Goal: Check status: Check status

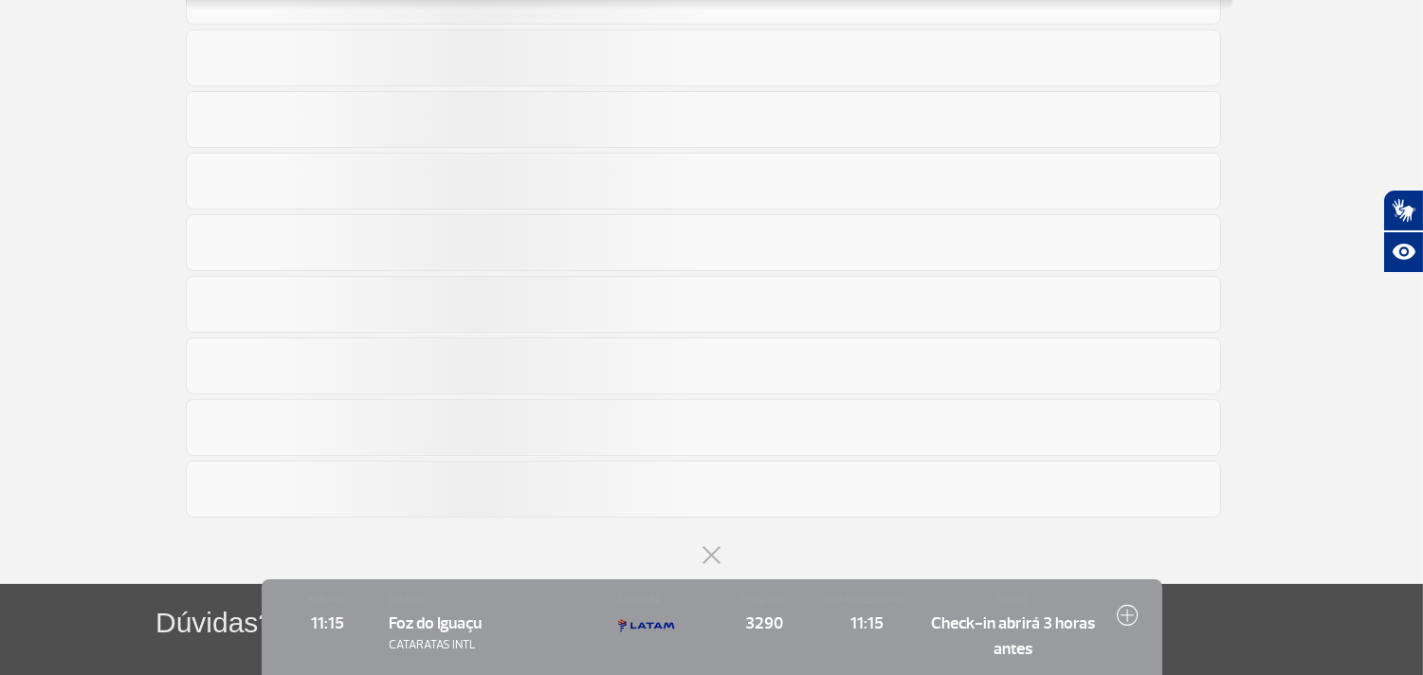
click at [712, 552] on button at bounding box center [711, 555] width 19 height 19
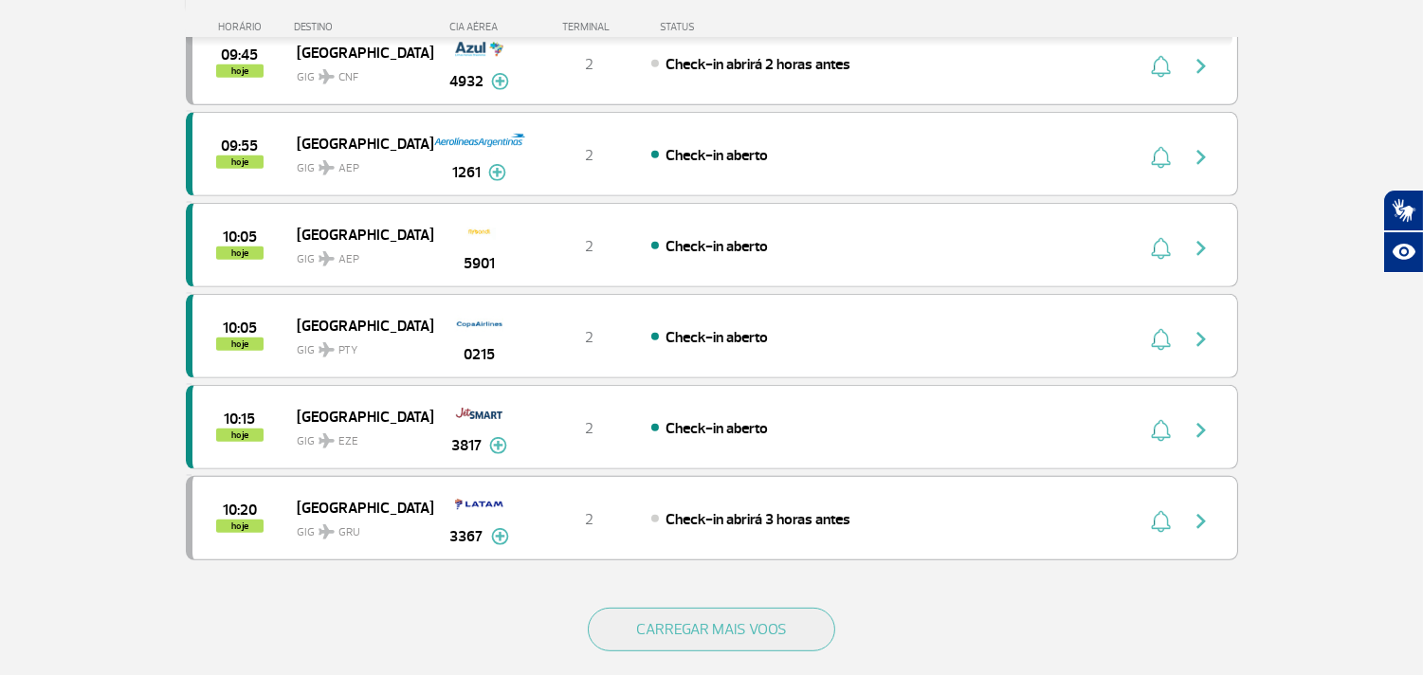
scroll to position [1616, 0]
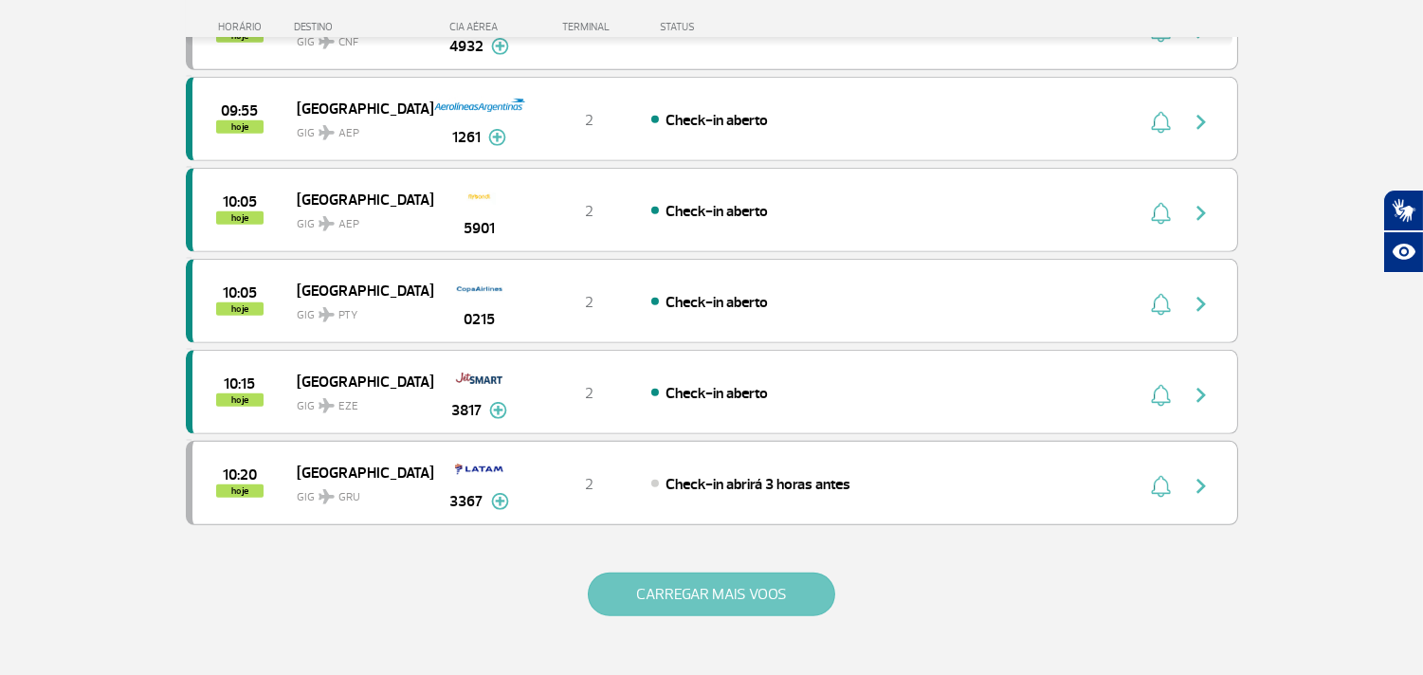
click at [751, 583] on button "CARREGAR MAIS VOOS" at bounding box center [711, 595] width 247 height 44
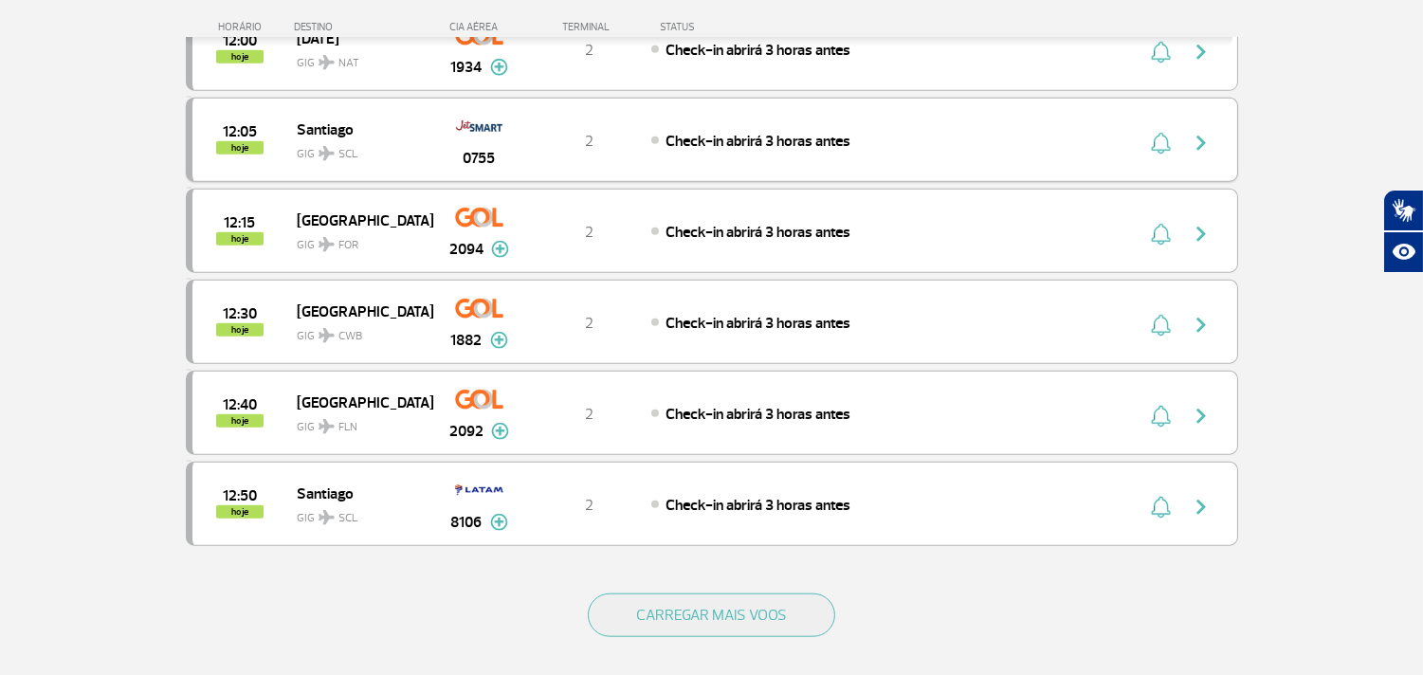
scroll to position [3512, 0]
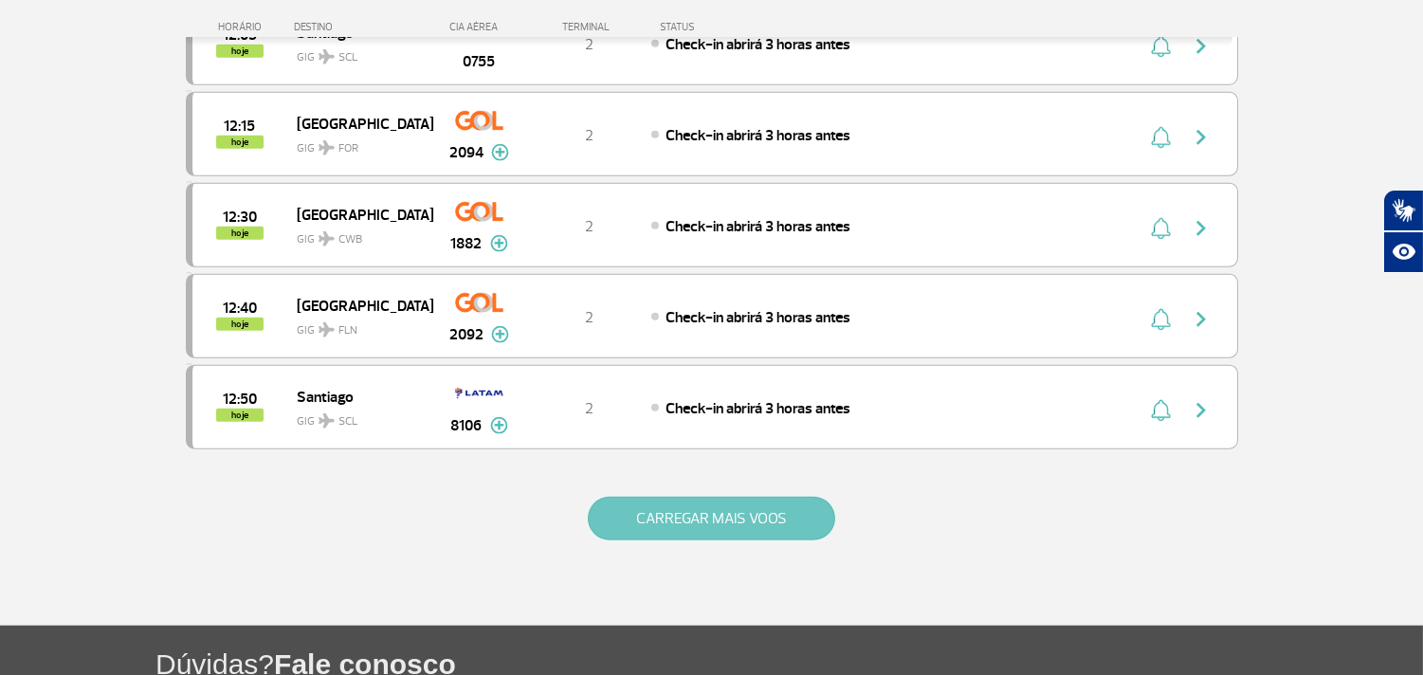
click at [649, 535] on button "CARREGAR MAIS VOOS" at bounding box center [711, 519] width 247 height 44
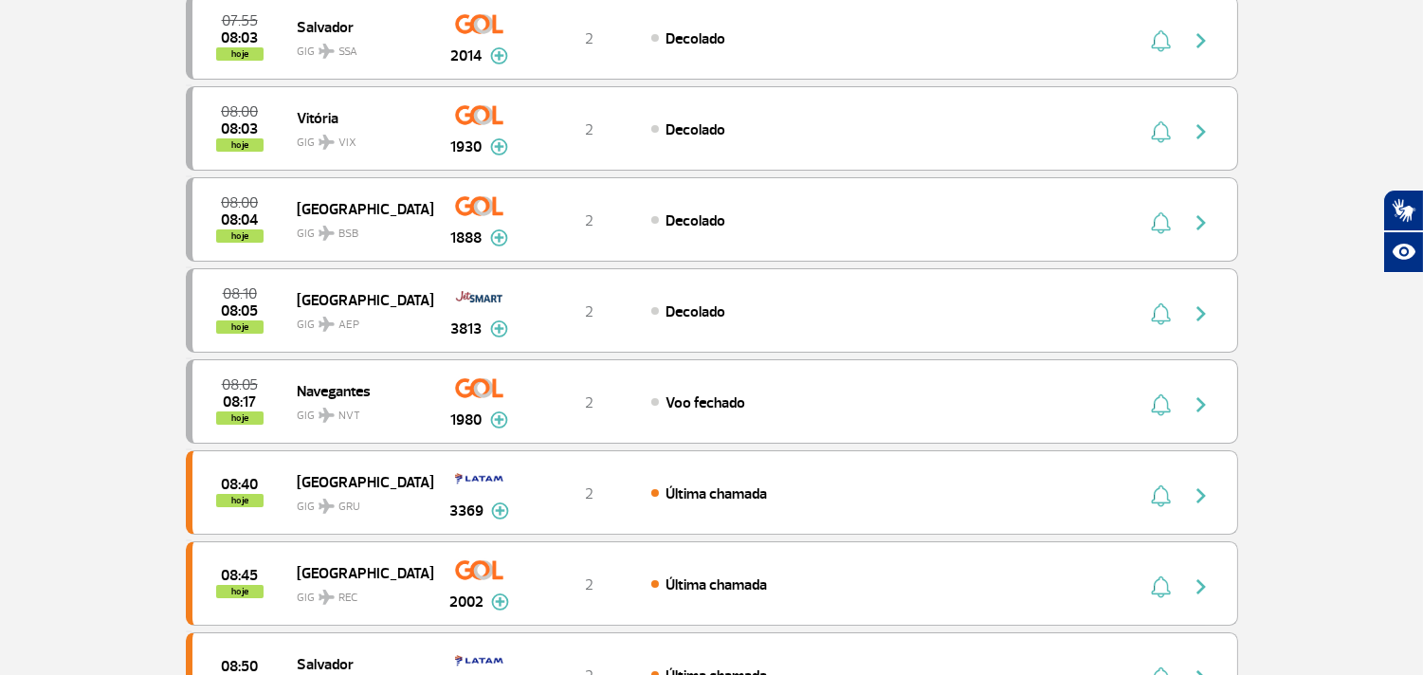
scroll to position [0, 0]
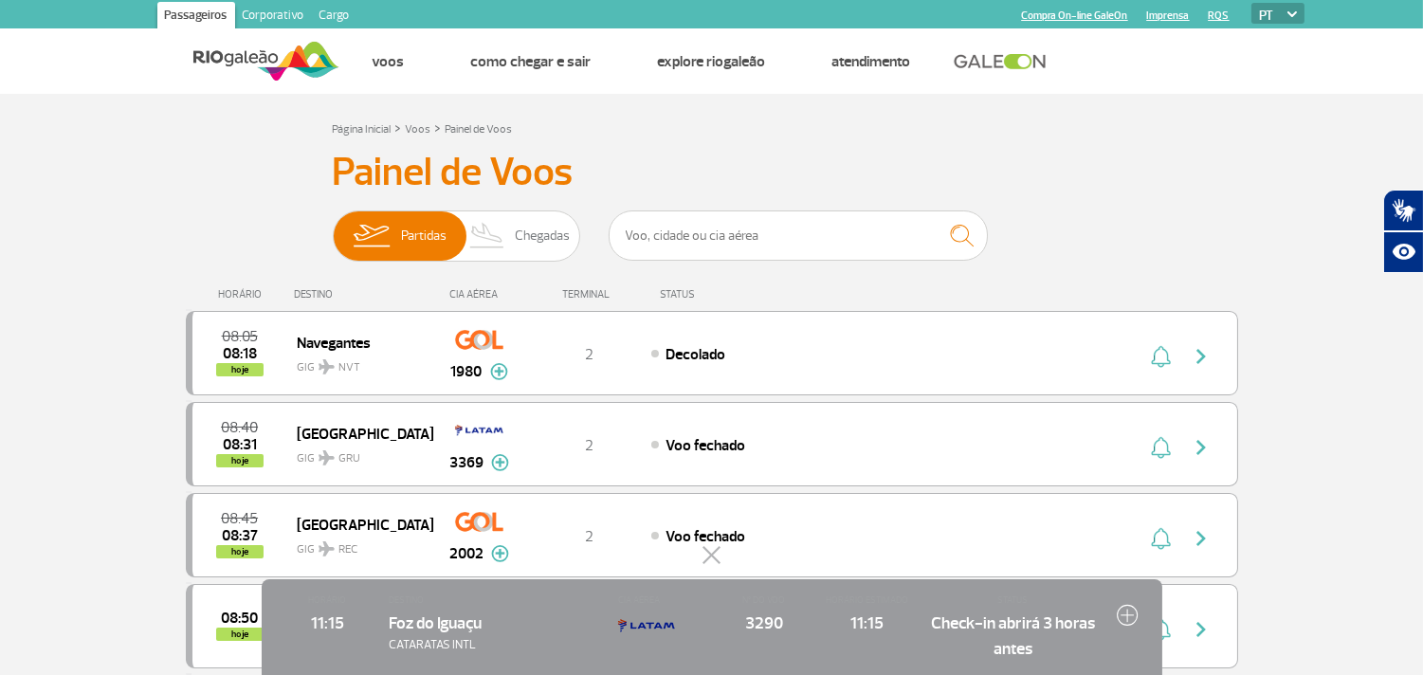
click at [711, 553] on button at bounding box center [711, 555] width 19 height 19
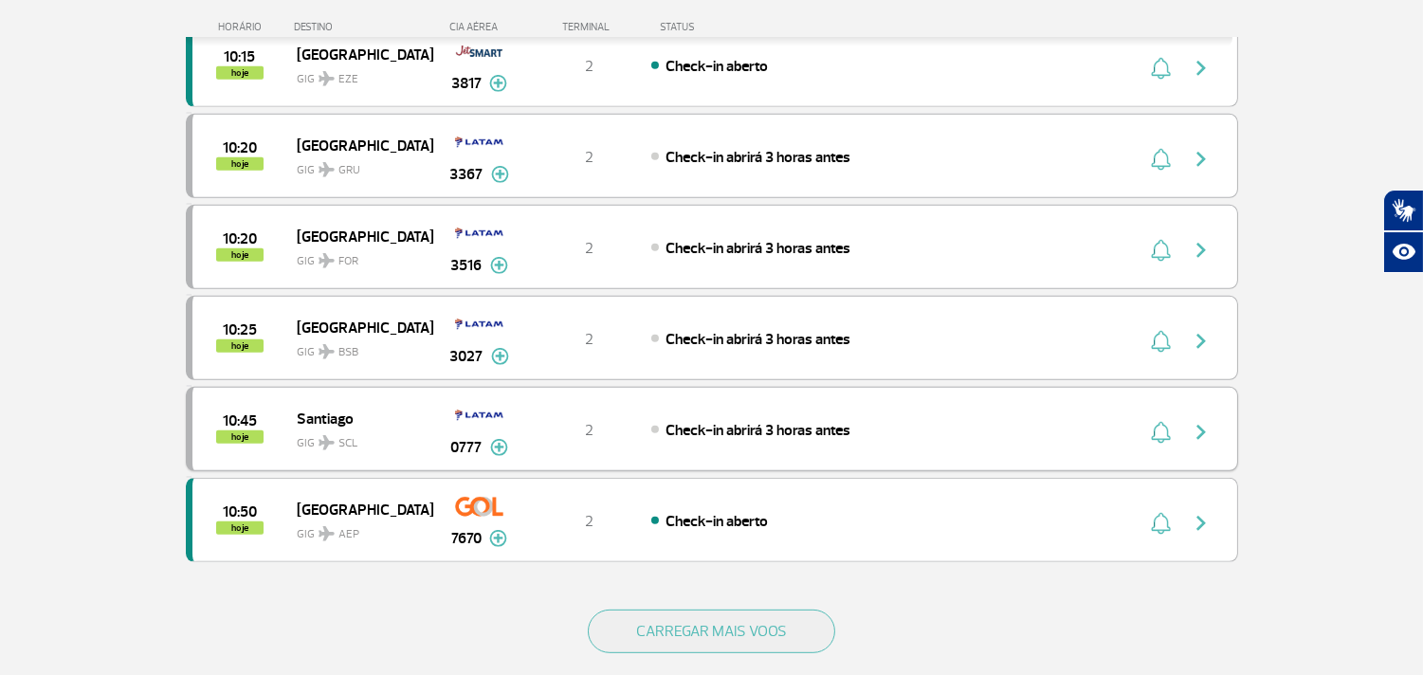
scroll to position [1684, 0]
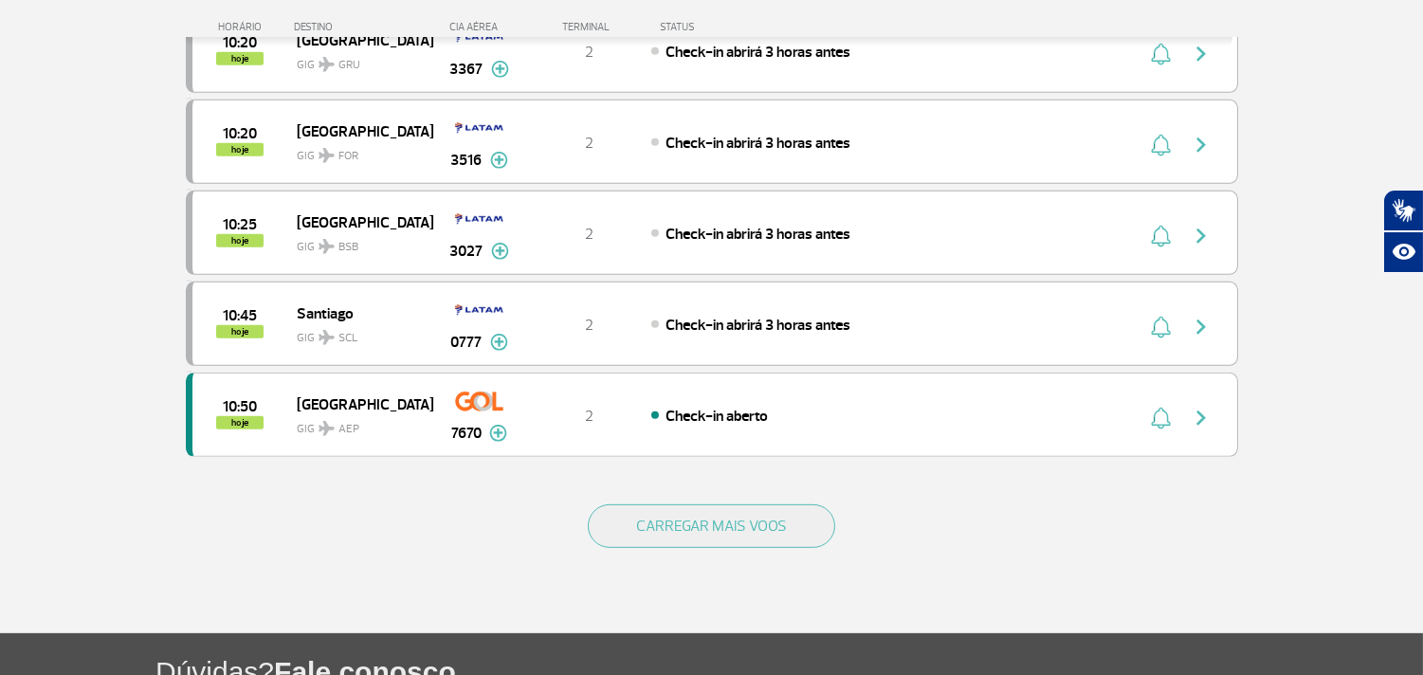
click at [657, 506] on div "CARREGAR MAIS VOOS" at bounding box center [712, 557] width 1052 height 153
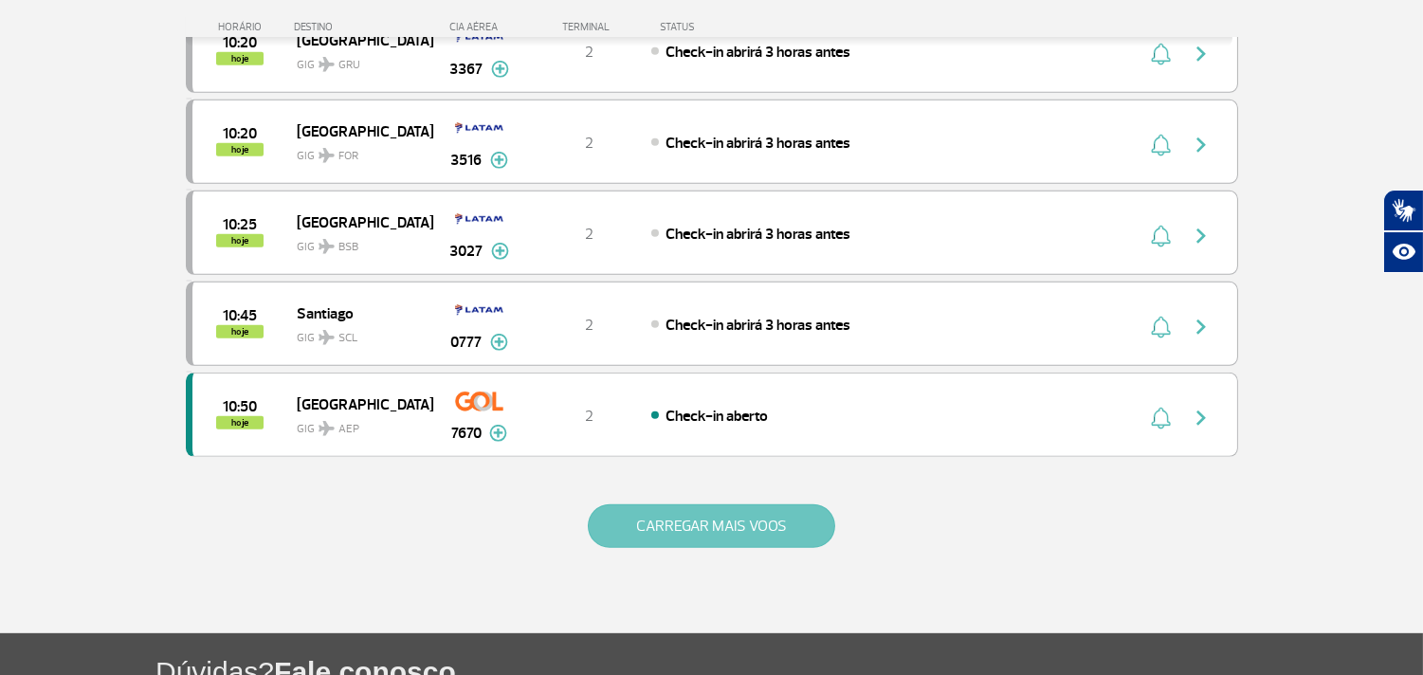
click at [646, 525] on button "CARREGAR MAIS VOOS" at bounding box center [711, 526] width 247 height 44
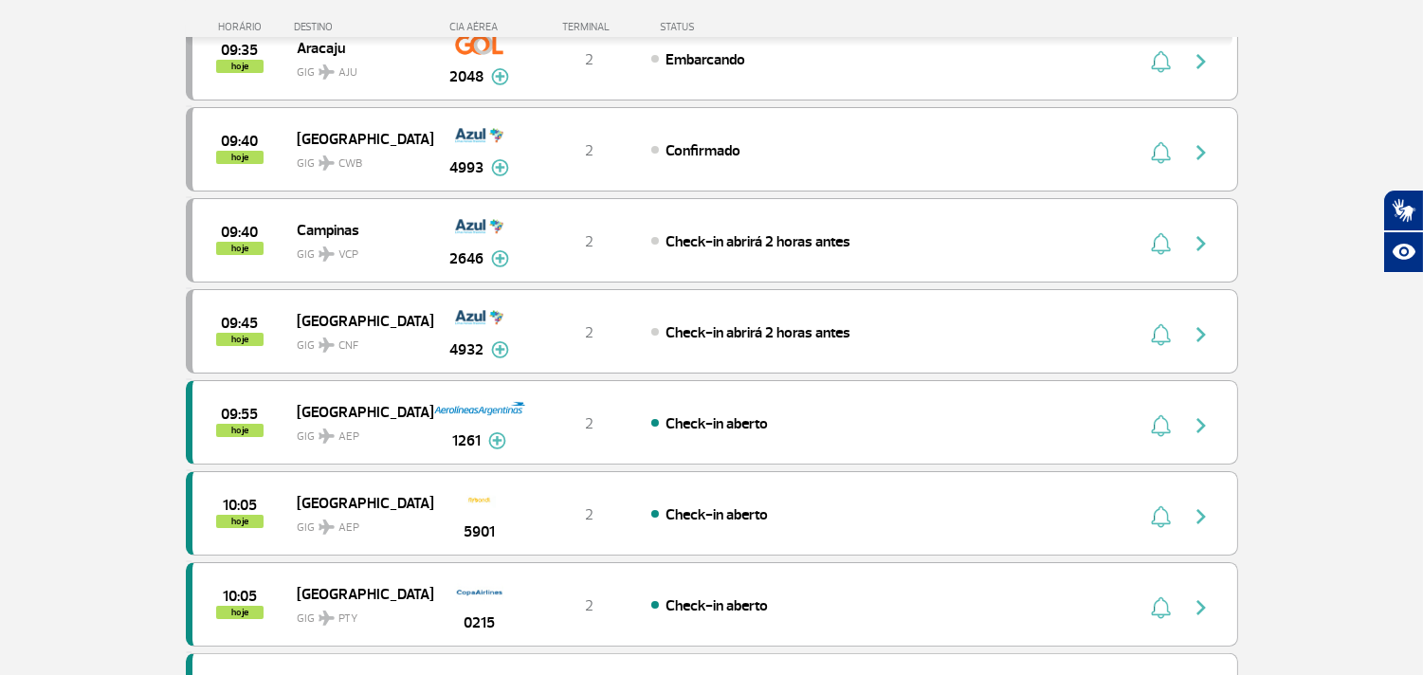
scroll to position [948, 0]
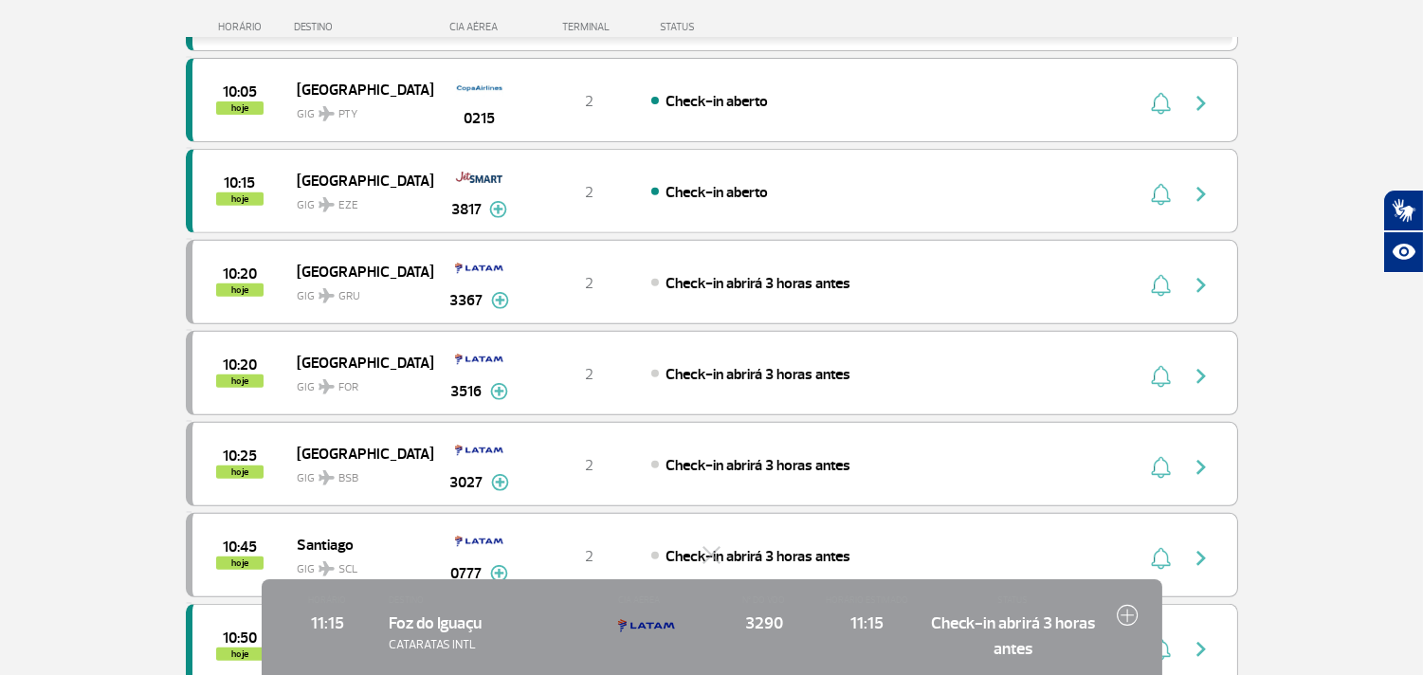
scroll to position [1410, 0]
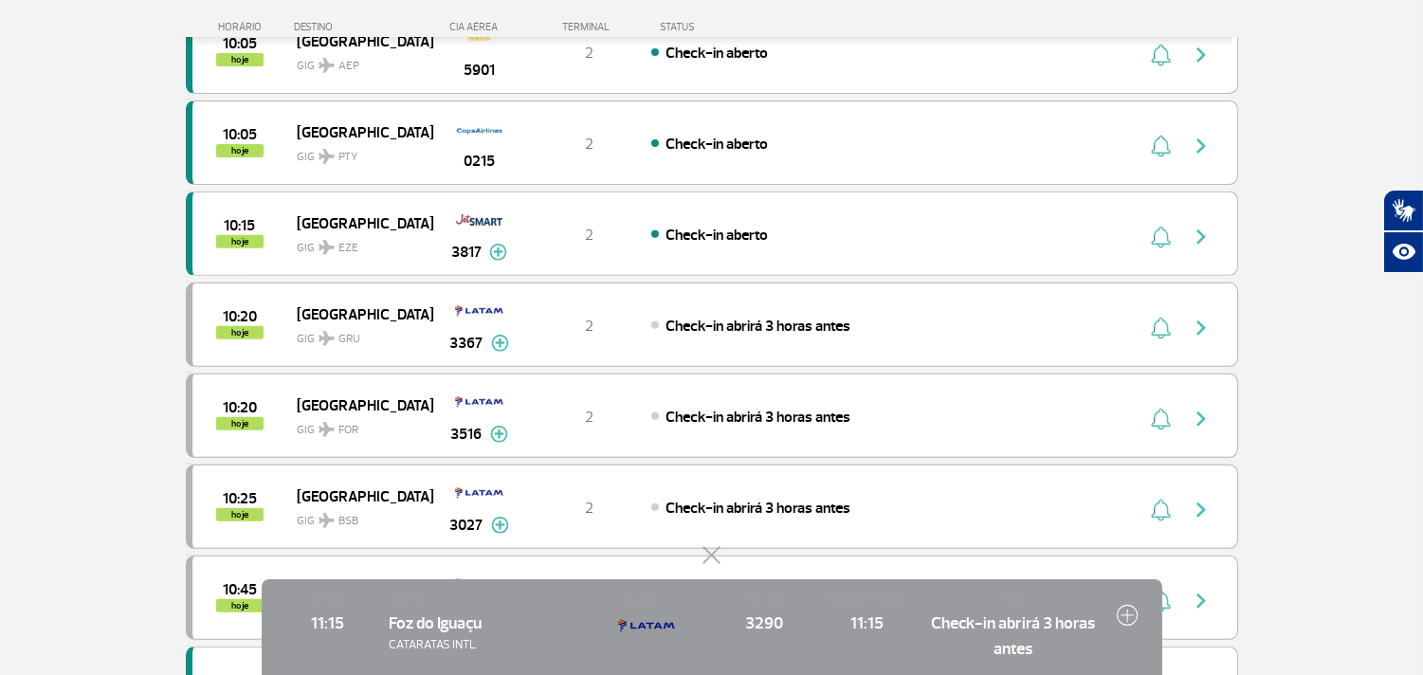
click at [711, 556] on button at bounding box center [711, 555] width 19 height 19
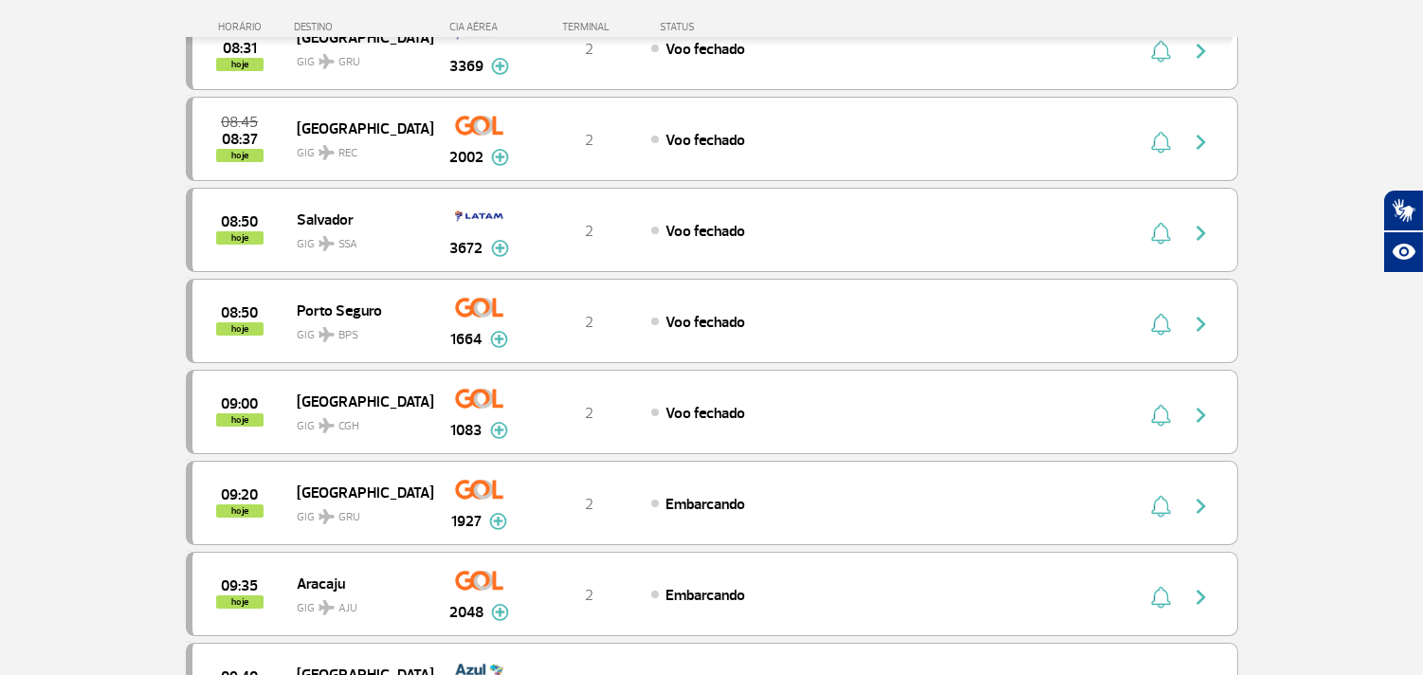
scroll to position [421, 0]
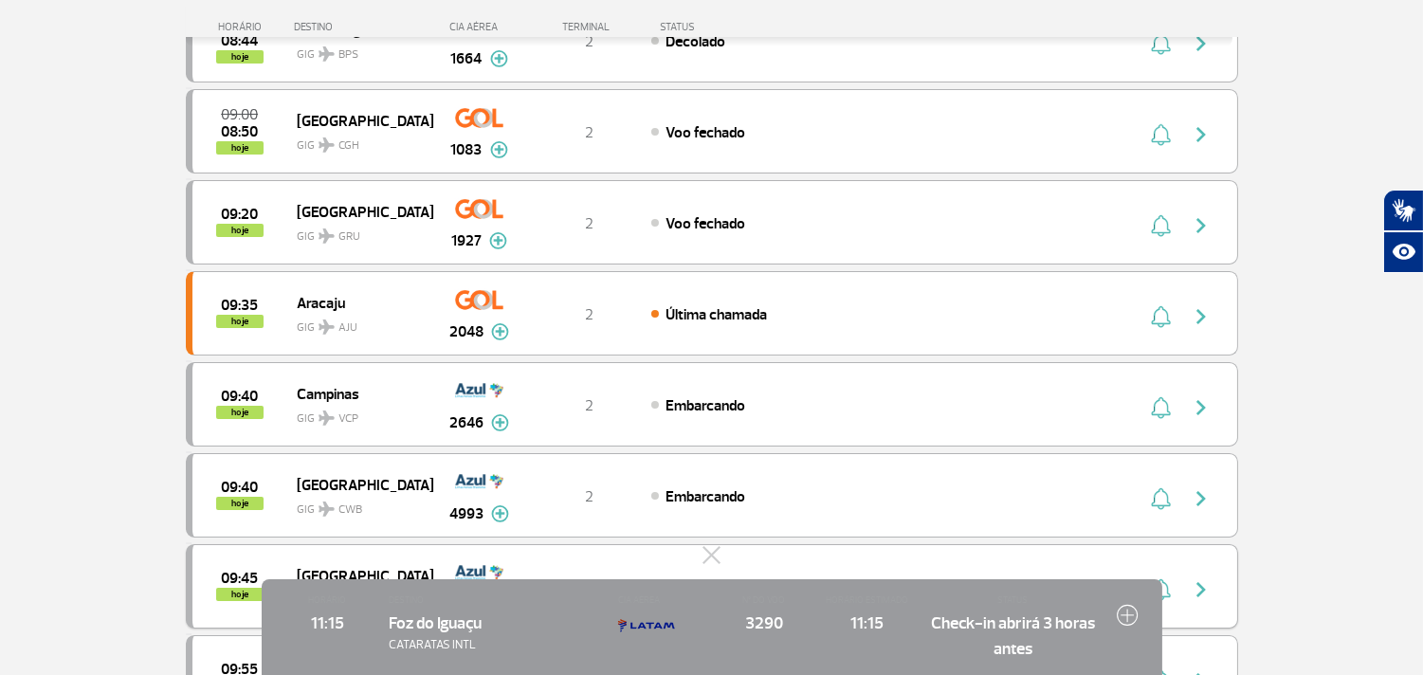
click at [722, 565] on div "09:45 hoje [GEOGRAPHIC_DATA] GIG CNF 4932 2 Prossiga para o portão Parcerias: A…" at bounding box center [712, 586] width 1052 height 84
click at [713, 551] on button at bounding box center [711, 555] width 19 height 19
